Goal: Task Accomplishment & Management: Manage account settings

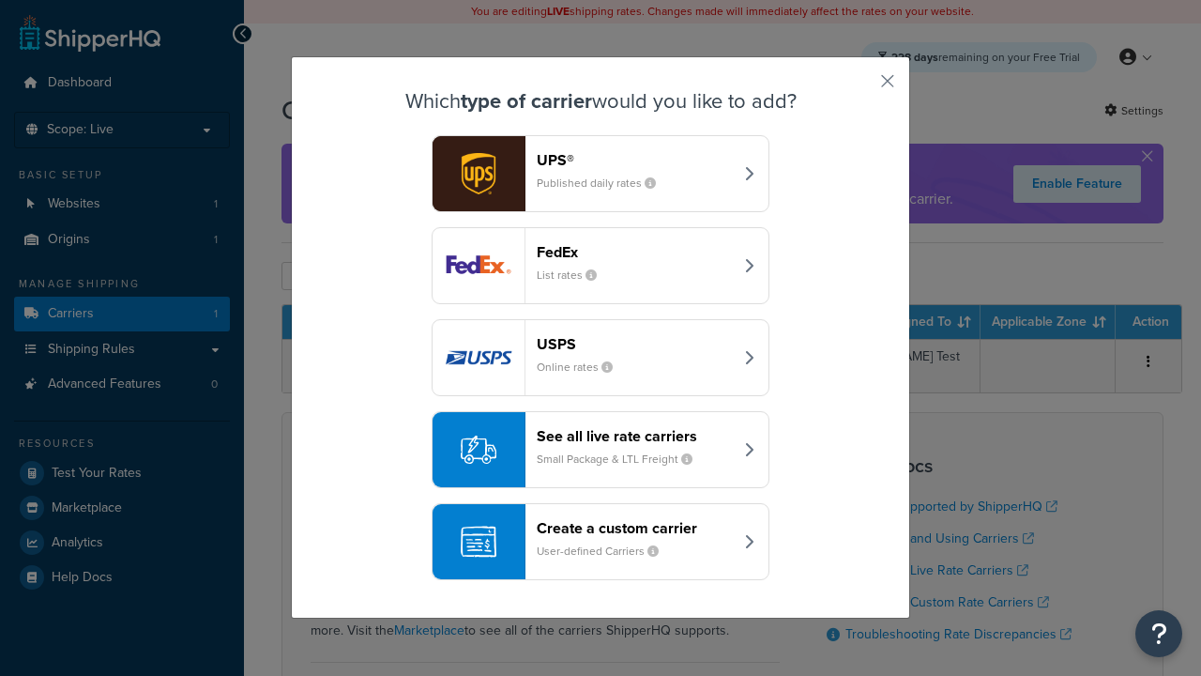
click at [634, 252] on header "FedEx" at bounding box center [635, 252] width 196 height 18
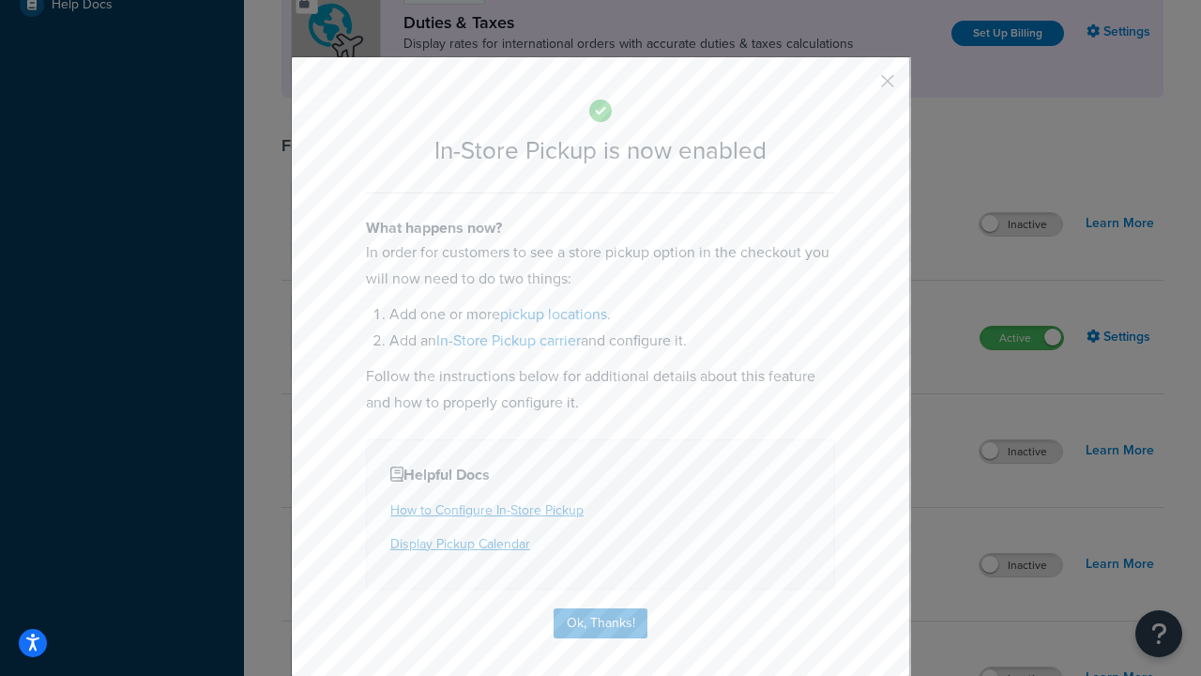
click at [860, 87] on button "button" at bounding box center [860, 87] width 5 height 5
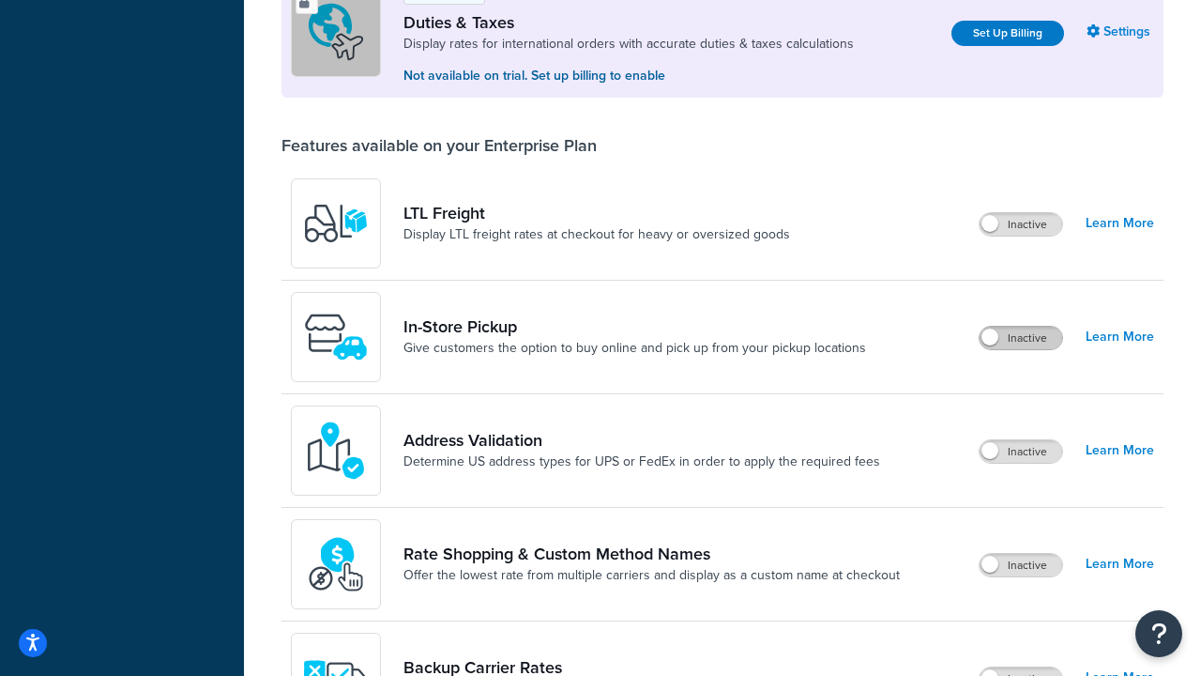
scroll to position [573, 0]
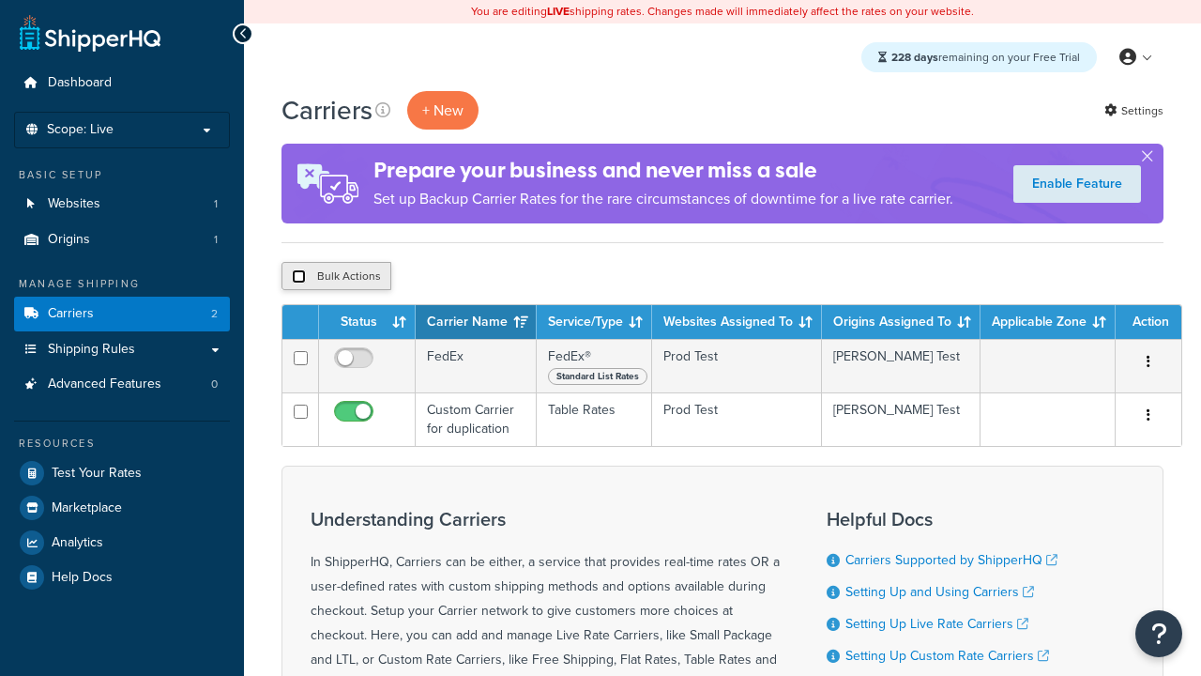
click at [298, 277] on input "checkbox" at bounding box center [299, 276] width 14 height 14
checkbox input "true"
click at [0, 0] on button "Delete" at bounding box center [0, 0] width 0 height 0
